Goal: Task Accomplishment & Management: Manage account settings

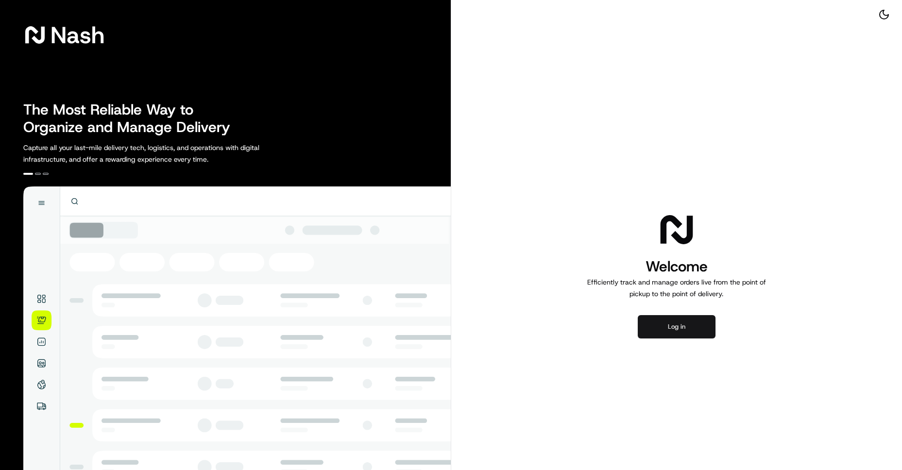
click at [687, 321] on button "Log in" at bounding box center [677, 326] width 78 height 23
